Goal: Information Seeking & Learning: Check status

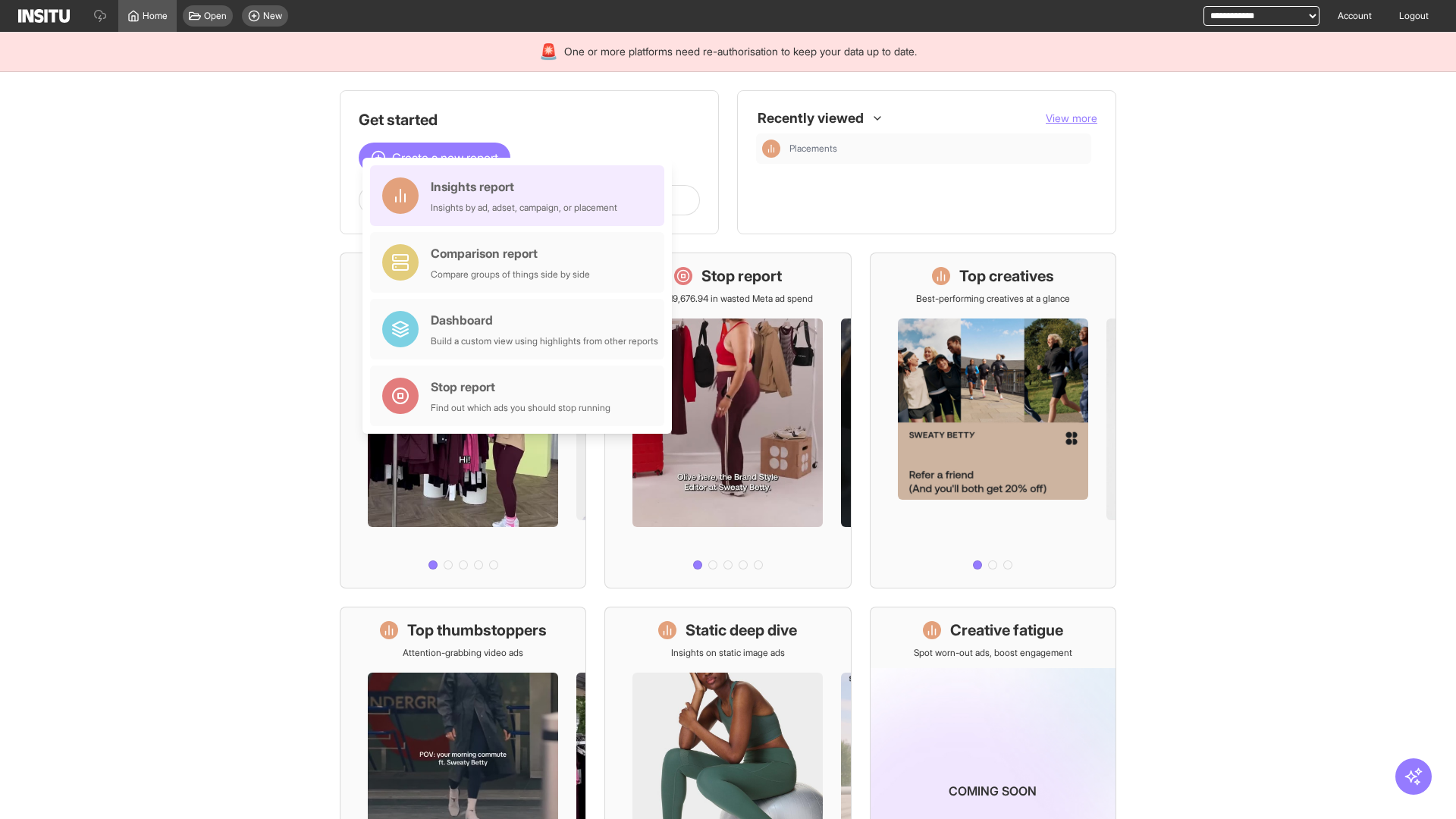
click at [521, 196] on div "Insights report Insights by ad, adset, campaign, or placement" at bounding box center [524, 195] width 186 height 36
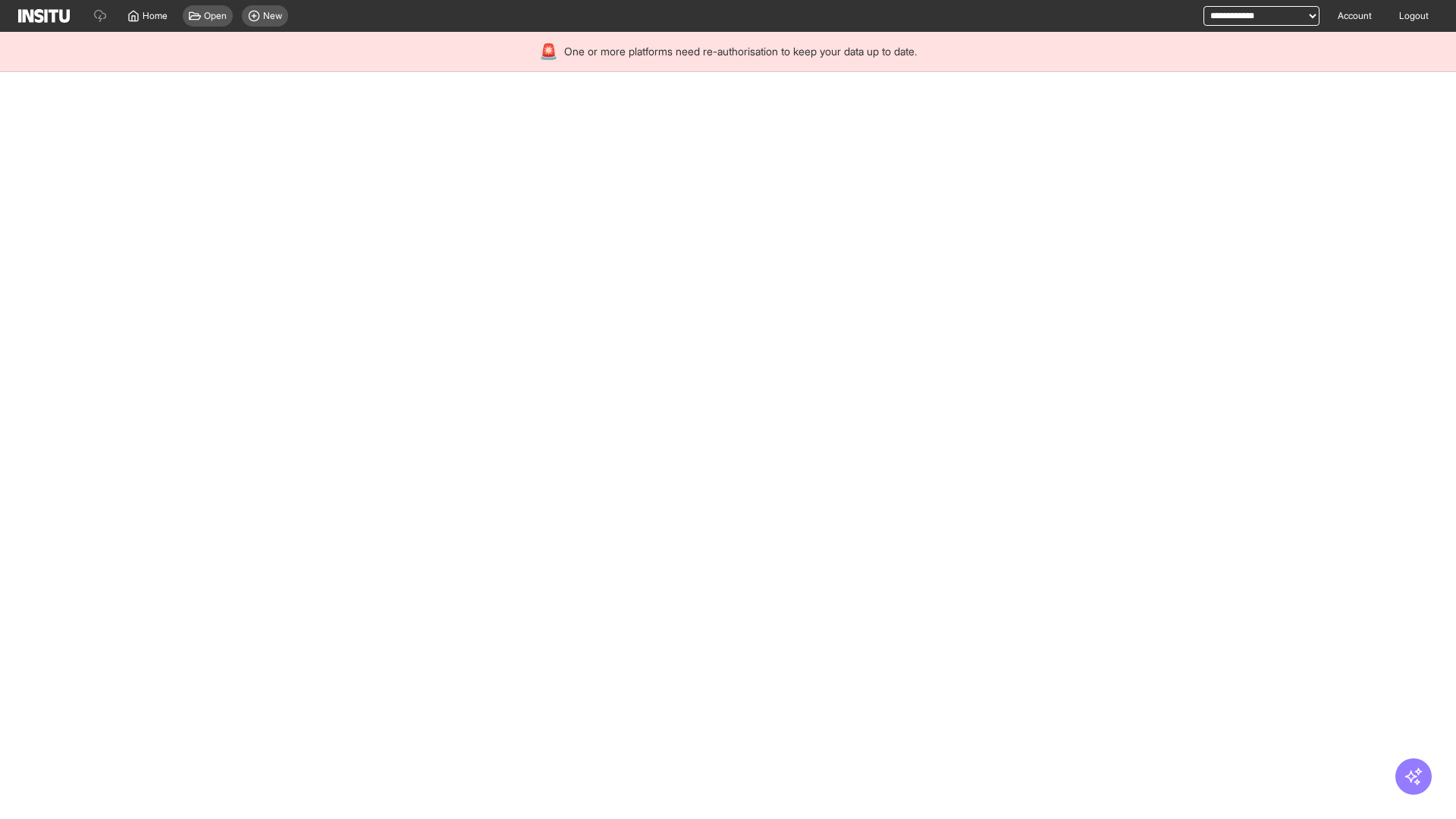
select select "**"
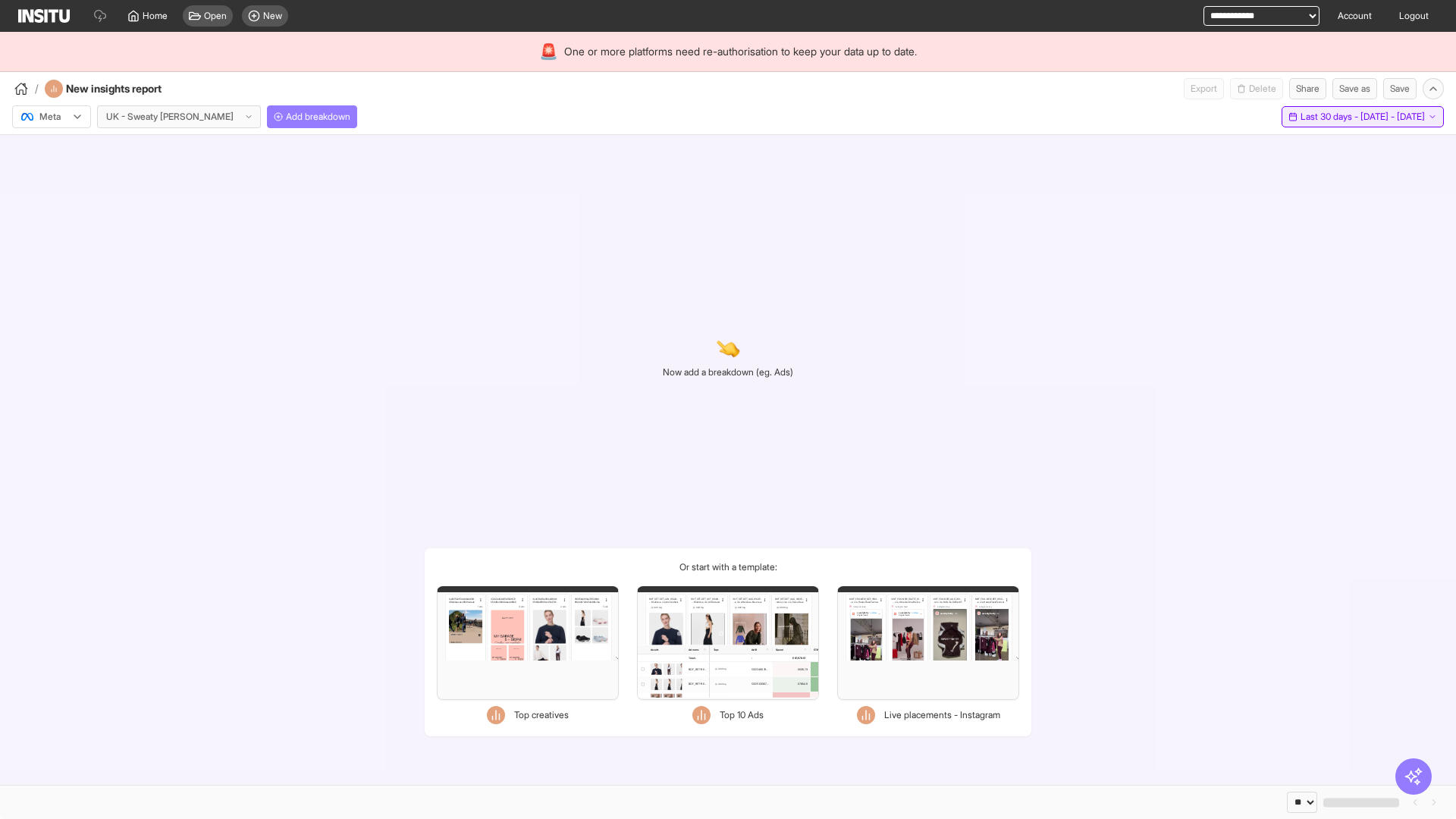
click at [1329, 117] on span "Last 30 days - [DATE] - [DATE]" at bounding box center [1362, 117] width 124 height 12
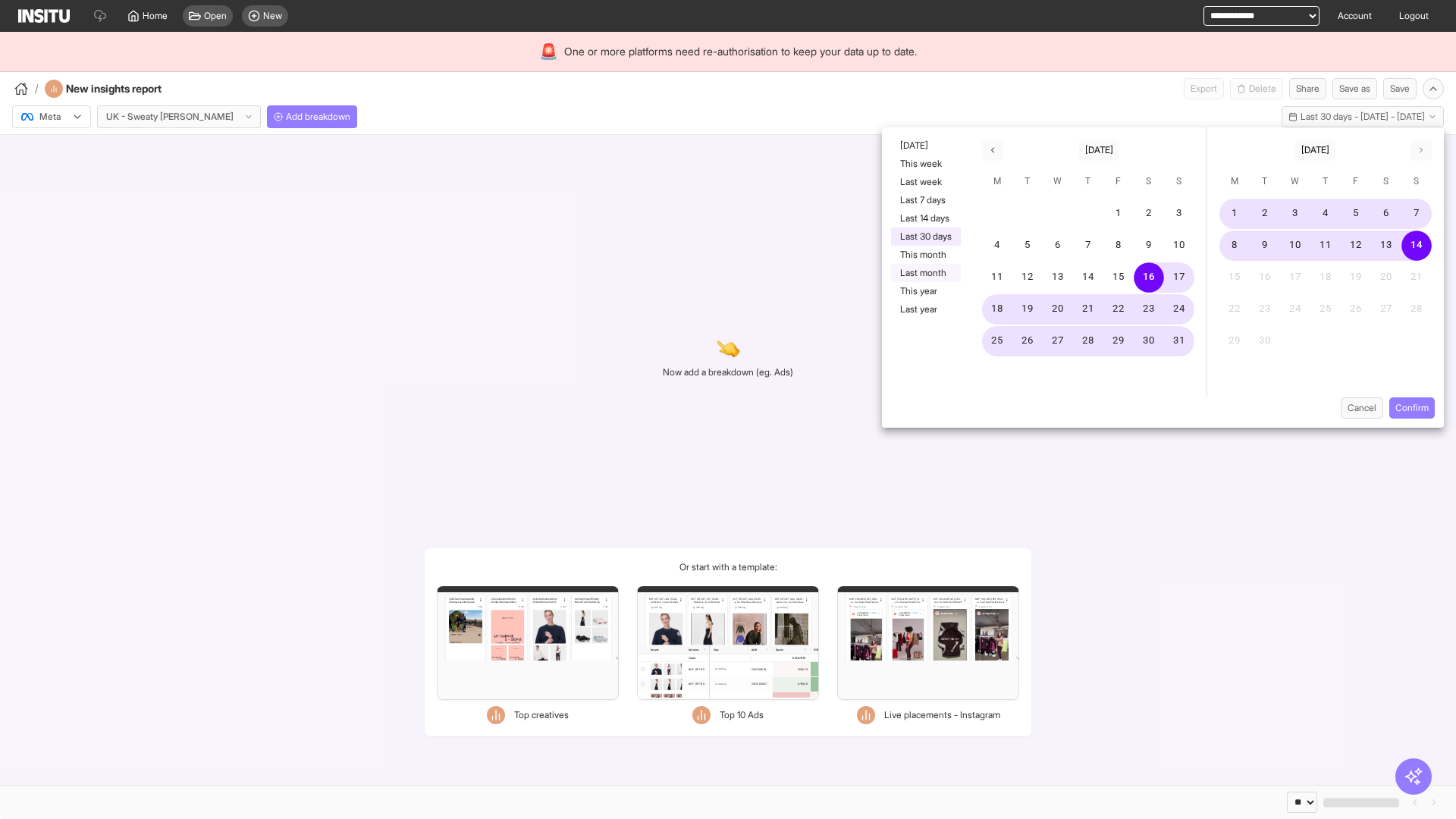
click at [924, 273] on button "Last month" at bounding box center [925, 272] width 70 height 19
